Goal: Task Accomplishment & Management: Use online tool/utility

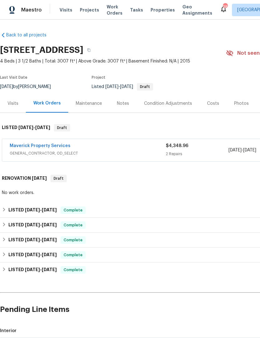
scroll to position [0, 92]
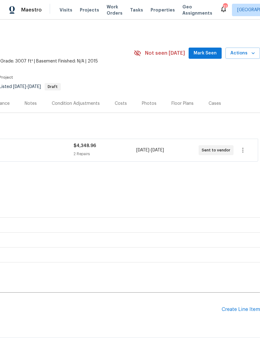
click at [113, 13] on span "Work Orders" at bounding box center [114, 10] width 16 height 12
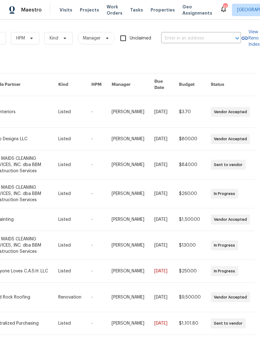
scroll to position [0, 102]
click at [217, 37] on input "text" at bounding box center [192, 39] width 62 height 10
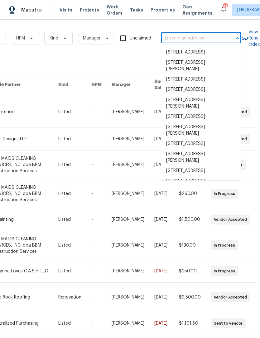
type input "4"
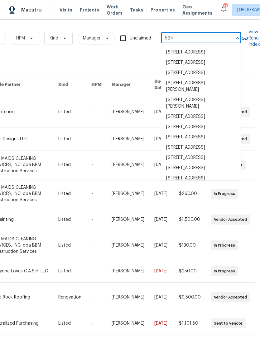
type input "524 f"
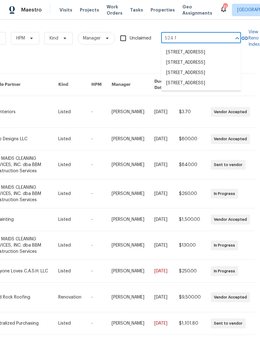
click at [221, 78] on li "[STREET_ADDRESS]" at bounding box center [201, 73] width 80 height 10
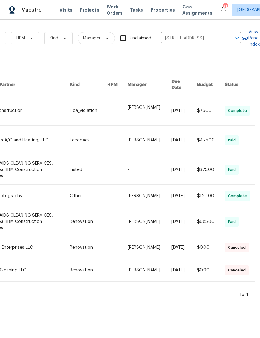
click at [20, 101] on link at bounding box center [28, 110] width 84 height 29
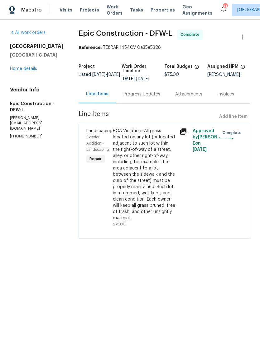
click at [147, 199] on div "HOA Violation- All grass located on any lot (or located adjacent to such lot wi…" at bounding box center [144, 174] width 63 height 93
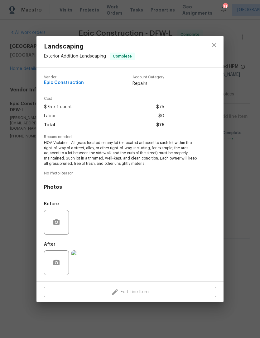
click at [249, 224] on div "Landscaping Exterior Addition - Landscaping Complete Vendor Epic Construction A…" at bounding box center [130, 169] width 260 height 338
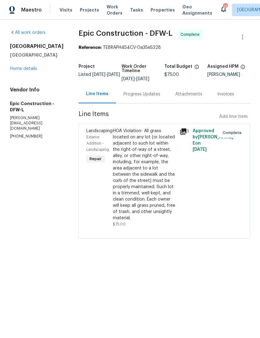
click at [31, 87] on div "All work orders [STREET_ADDRESS] Home details Vendor Info Epic Construction - D…" at bounding box center [37, 85] width 54 height 110
click at [17, 71] on link "Home details" at bounding box center [23, 69] width 27 height 4
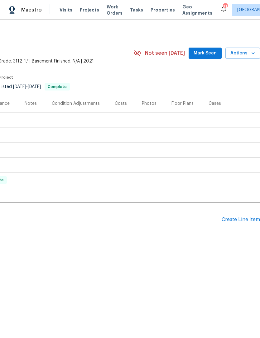
scroll to position [0, 92]
click at [242, 219] on div "Create Line Item" at bounding box center [240, 220] width 38 height 6
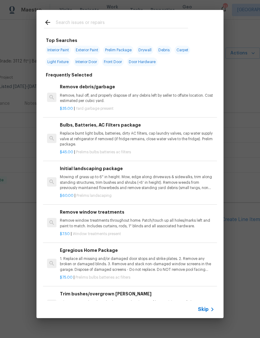
click at [148, 24] on input "text" at bounding box center [122, 23] width 132 height 9
type input "Land"
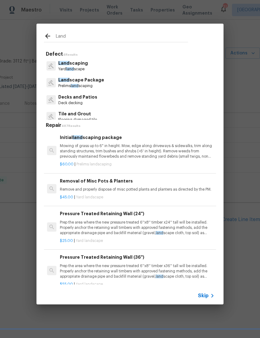
click at [98, 86] on p "Prelims land scaping" at bounding box center [81, 85] width 46 height 5
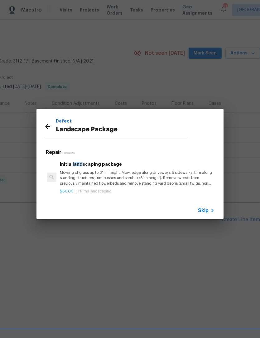
click at [128, 181] on p "Mowing of grass up to 6" in height. Mow, edge along driveways & sidewalks, trim…" at bounding box center [137, 178] width 154 height 16
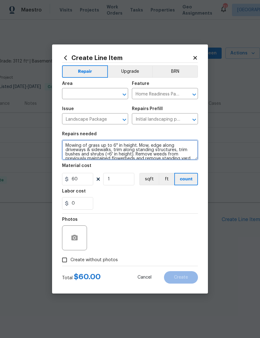
click at [65, 142] on textarea "Mowing of grass up to 6" in height. Mow, edge along driveways & sidewalks, trim…" at bounding box center [130, 150] width 136 height 20
type textarea "Remove all front and backyard weeds and overgrowth. Mow front and back. Mowing …"
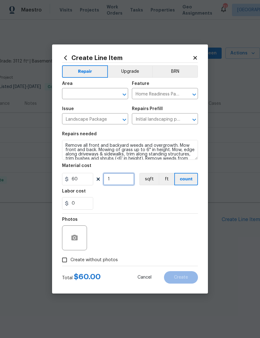
click at [120, 181] on input "1" at bounding box center [118, 179] width 31 height 12
type input "3"
click at [142, 214] on div "Photos" at bounding box center [130, 234] width 136 height 40
click at [79, 238] on button "button" at bounding box center [74, 238] width 15 height 15
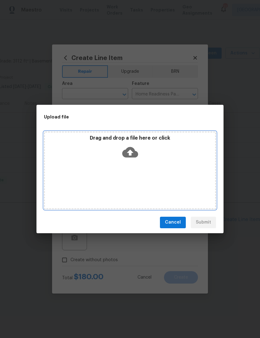
click at [134, 162] on div "Drag and drop a file here or click" at bounding box center [130, 171] width 172 height 78
click at [137, 149] on icon at bounding box center [130, 152] width 16 height 16
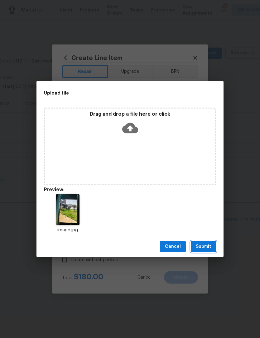
click at [207, 246] on span "Submit" at bounding box center [202, 247] width 15 height 8
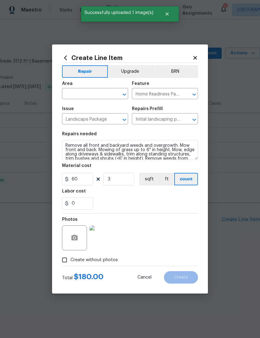
click at [97, 91] on input "text" at bounding box center [86, 95] width 49 height 10
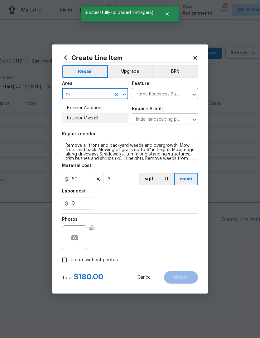
click at [102, 118] on li "Exterior Overall" at bounding box center [95, 118] width 66 height 10
type input "Exterior Overall"
click at [174, 217] on div "Photos" at bounding box center [130, 234] width 136 height 40
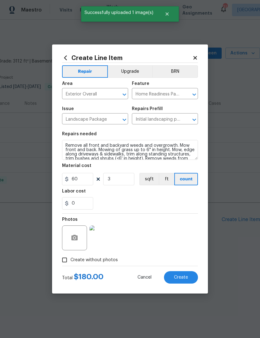
click at [182, 276] on span "Create" at bounding box center [181, 277] width 14 height 5
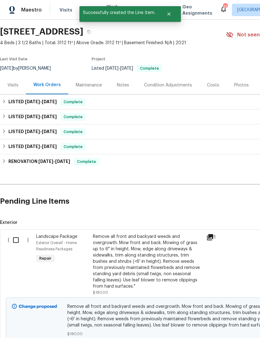
scroll to position [19, 0]
click at [15, 241] on input "checkbox" at bounding box center [18, 239] width 18 height 13
checkbox input "true"
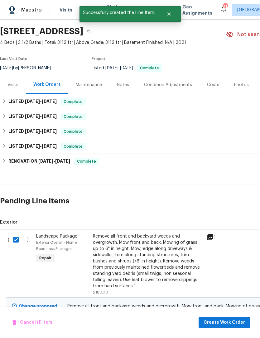
click at [226, 316] on div "Cancel (1) Item Create Work Order" at bounding box center [130, 323] width 260 height 32
click at [241, 327] on button "Create Work Order" at bounding box center [223, 323] width 51 height 12
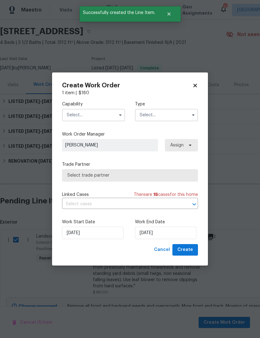
click at [108, 112] on input "text" at bounding box center [93, 115] width 63 height 12
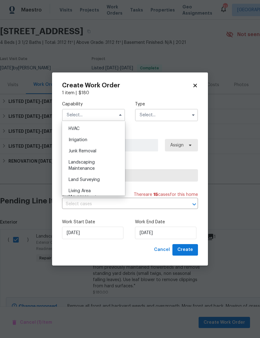
scroll to position [384, 0]
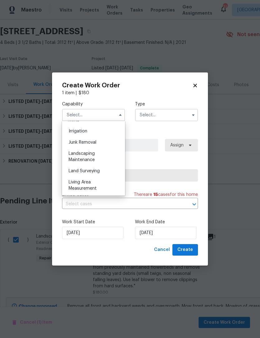
click at [109, 158] on div "Landscaping Maintenance" at bounding box center [94, 156] width 60 height 17
type input "Landscaping Maintenance"
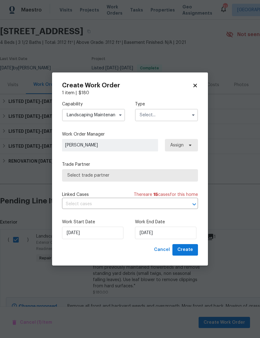
click at [191, 114] on icon "button" at bounding box center [193, 115] width 5 height 5
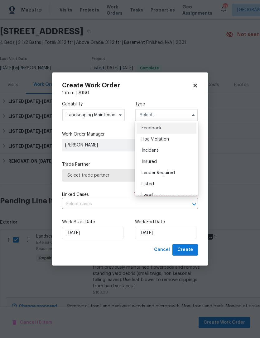
click at [173, 180] on div "Listed" at bounding box center [166, 184] width 60 height 11
type input "Listed"
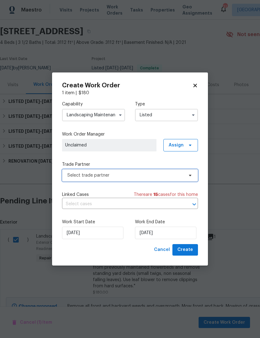
click at [169, 176] on span "Select trade partner" at bounding box center [125, 175] width 116 height 6
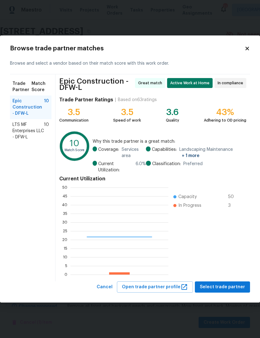
scroll to position [87, 98]
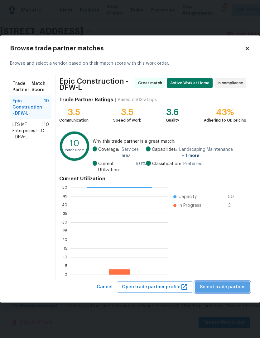
click at [237, 289] on span "Select trade partner" at bounding box center [222, 288] width 45 height 8
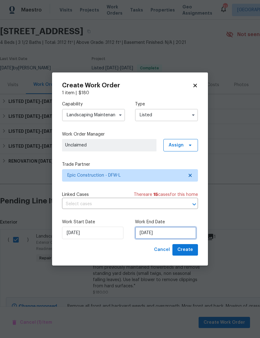
click at [172, 230] on input "[DATE]" at bounding box center [165, 233] width 61 height 12
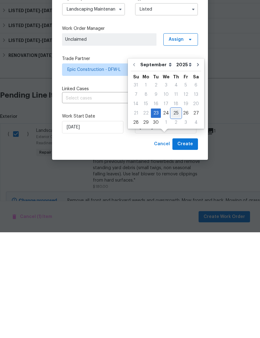
click at [171, 215] on div "25" at bounding box center [176, 219] width 10 height 9
type input "[DATE]"
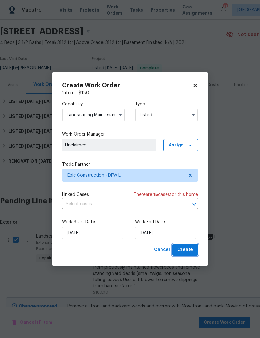
click at [186, 252] on span "Create" at bounding box center [185, 250] width 16 height 8
checkbox input "false"
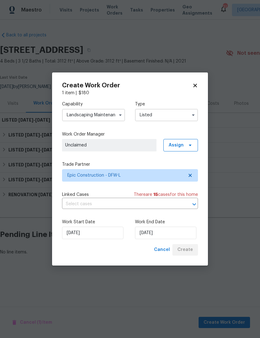
scroll to position [0, 0]
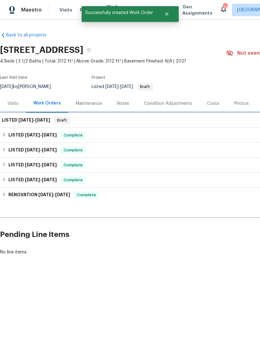
click at [18, 117] on h6 "LISTED [DATE] - [DATE]" at bounding box center [26, 120] width 48 height 7
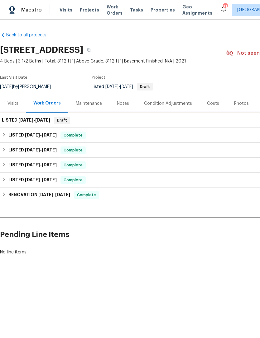
click at [47, 122] on span "[DATE]" at bounding box center [42, 120] width 15 height 4
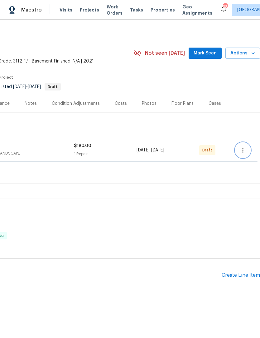
click at [245, 150] on icon "button" at bounding box center [242, 150] width 7 height 7
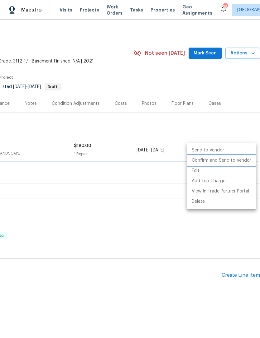
click at [242, 161] on li "Confirm and Send to Vendor" at bounding box center [220, 161] width 69 height 10
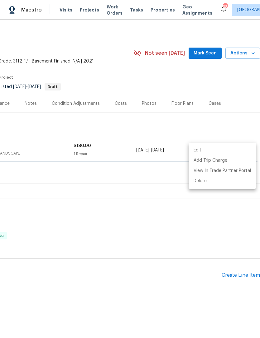
click at [111, 154] on div at bounding box center [130, 169] width 260 height 338
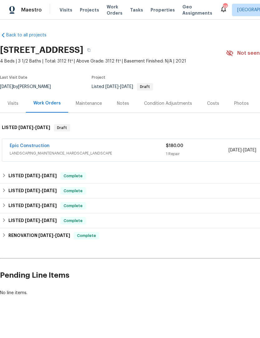
scroll to position [0, 0]
click at [33, 148] on link "Epic Construction" at bounding box center [30, 146] width 40 height 4
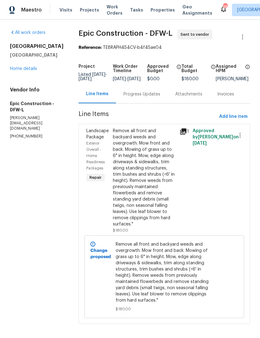
click at [132, 97] on div "Progress Updates" at bounding box center [141, 94] width 37 height 6
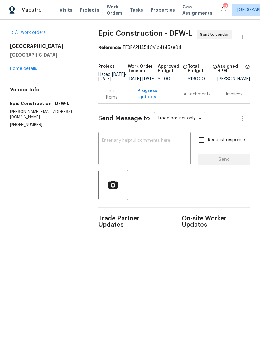
click at [163, 151] on textarea at bounding box center [144, 150] width 85 height 22
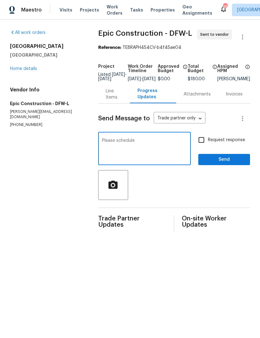
type textarea "Please schedule"
click at [241, 164] on span "Send" at bounding box center [224, 160] width 42 height 8
